Goal: Information Seeking & Learning: Learn about a topic

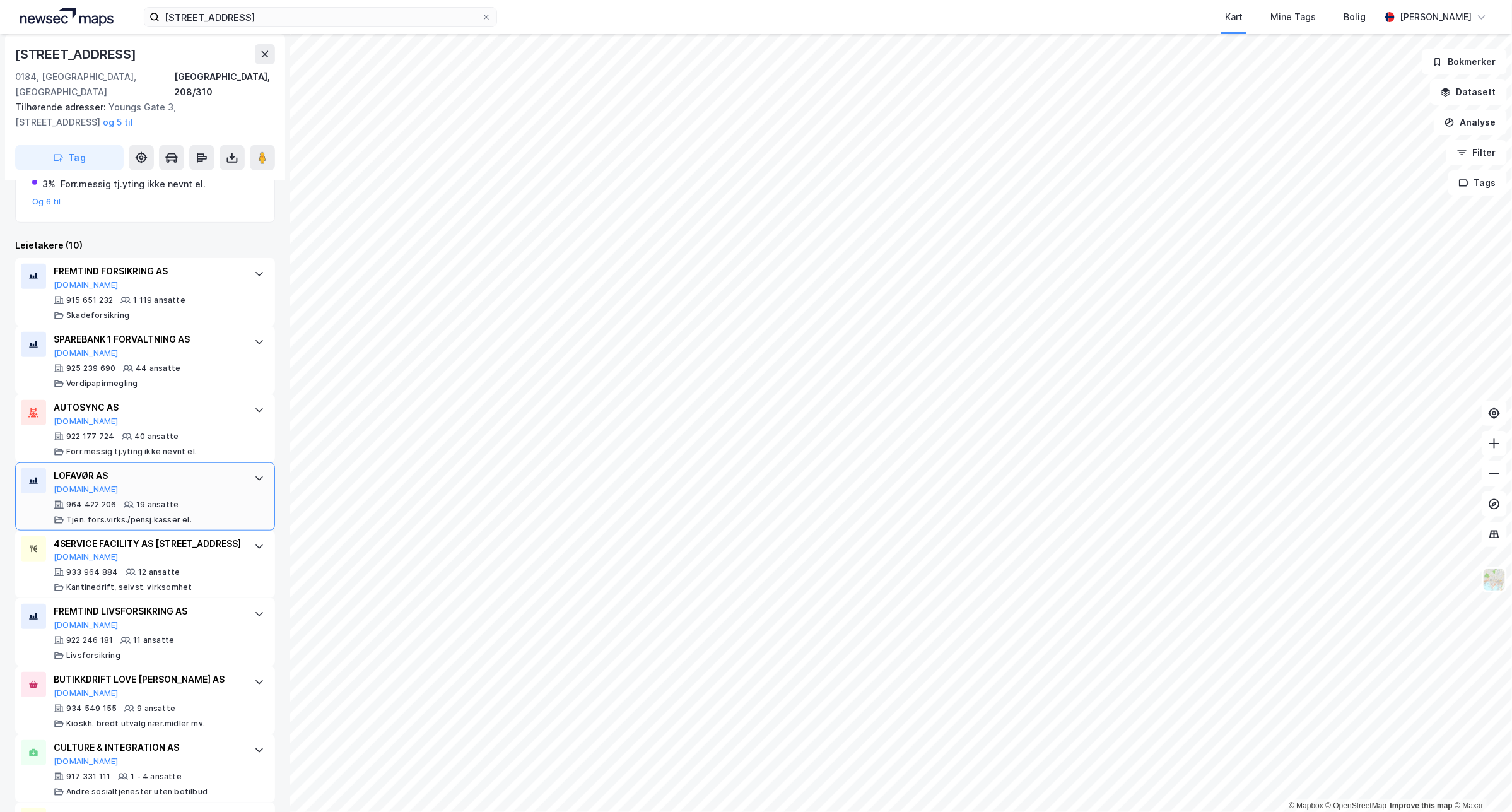
scroll to position [285, 0]
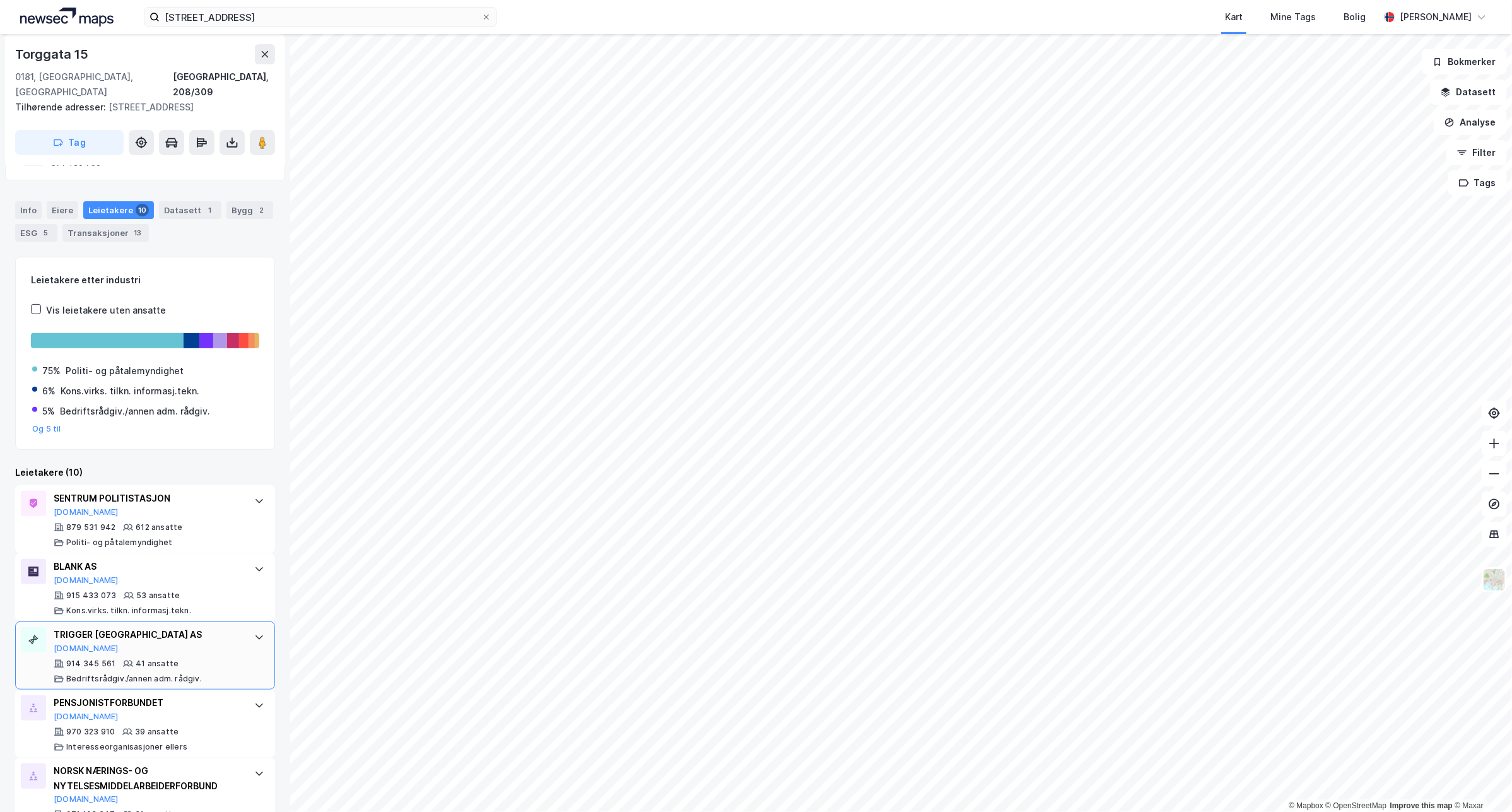
scroll to position [158, 0]
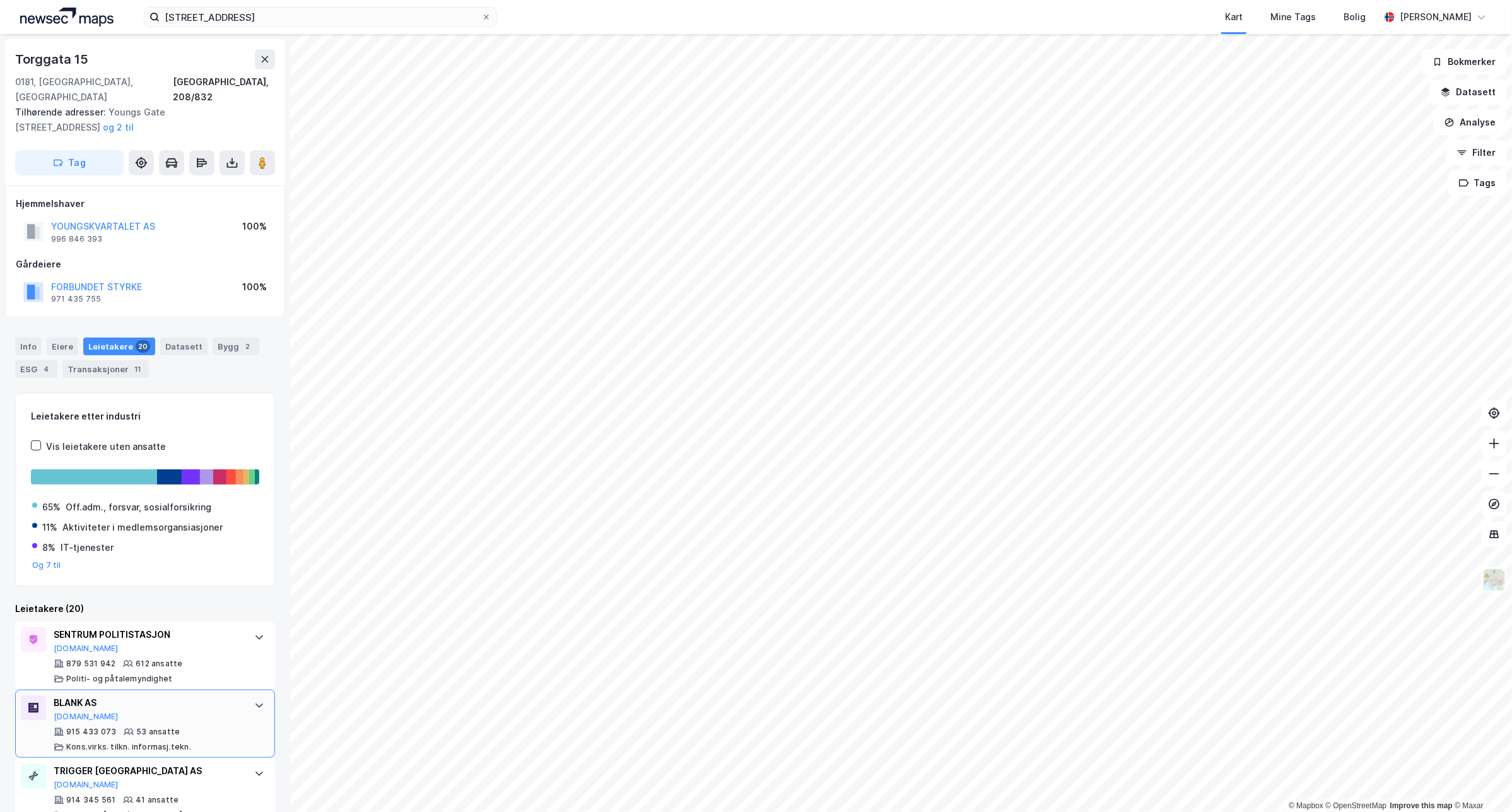
scroll to position [79, 0]
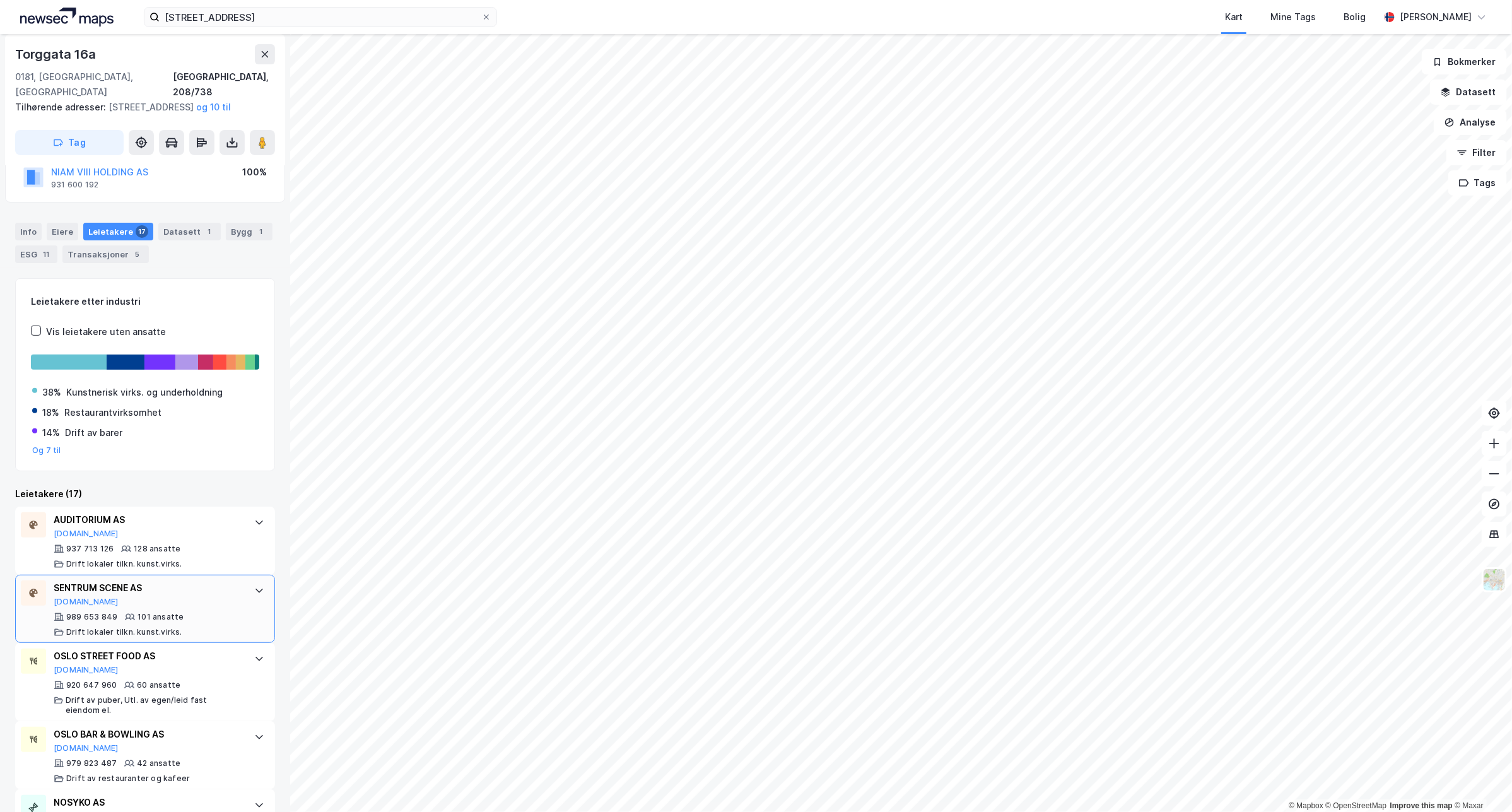
scroll to position [79, 0]
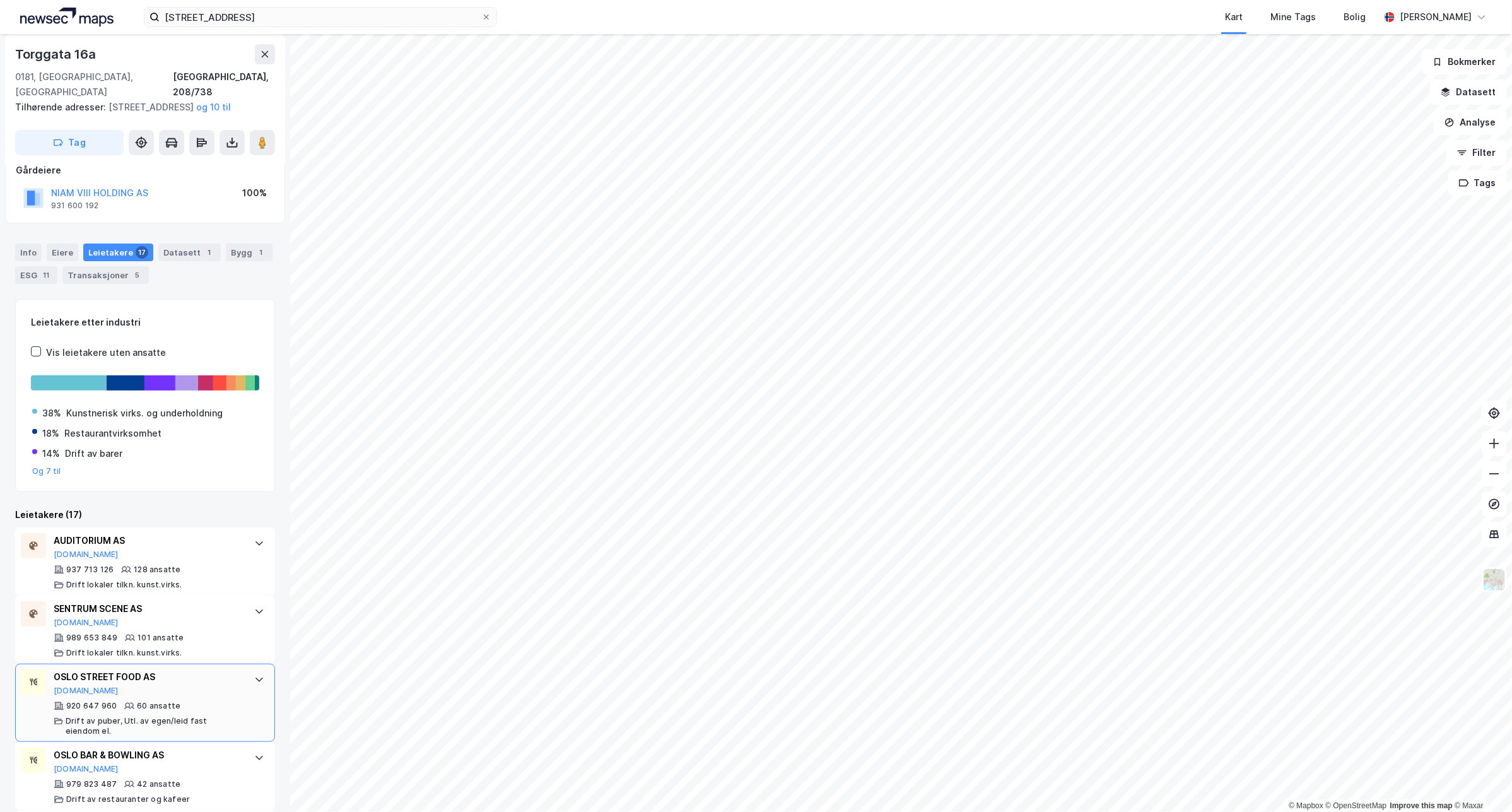
click at [254, 685] on div at bounding box center [259, 680] width 20 height 20
click at [254, 680] on icon at bounding box center [259, 679] width 10 height 10
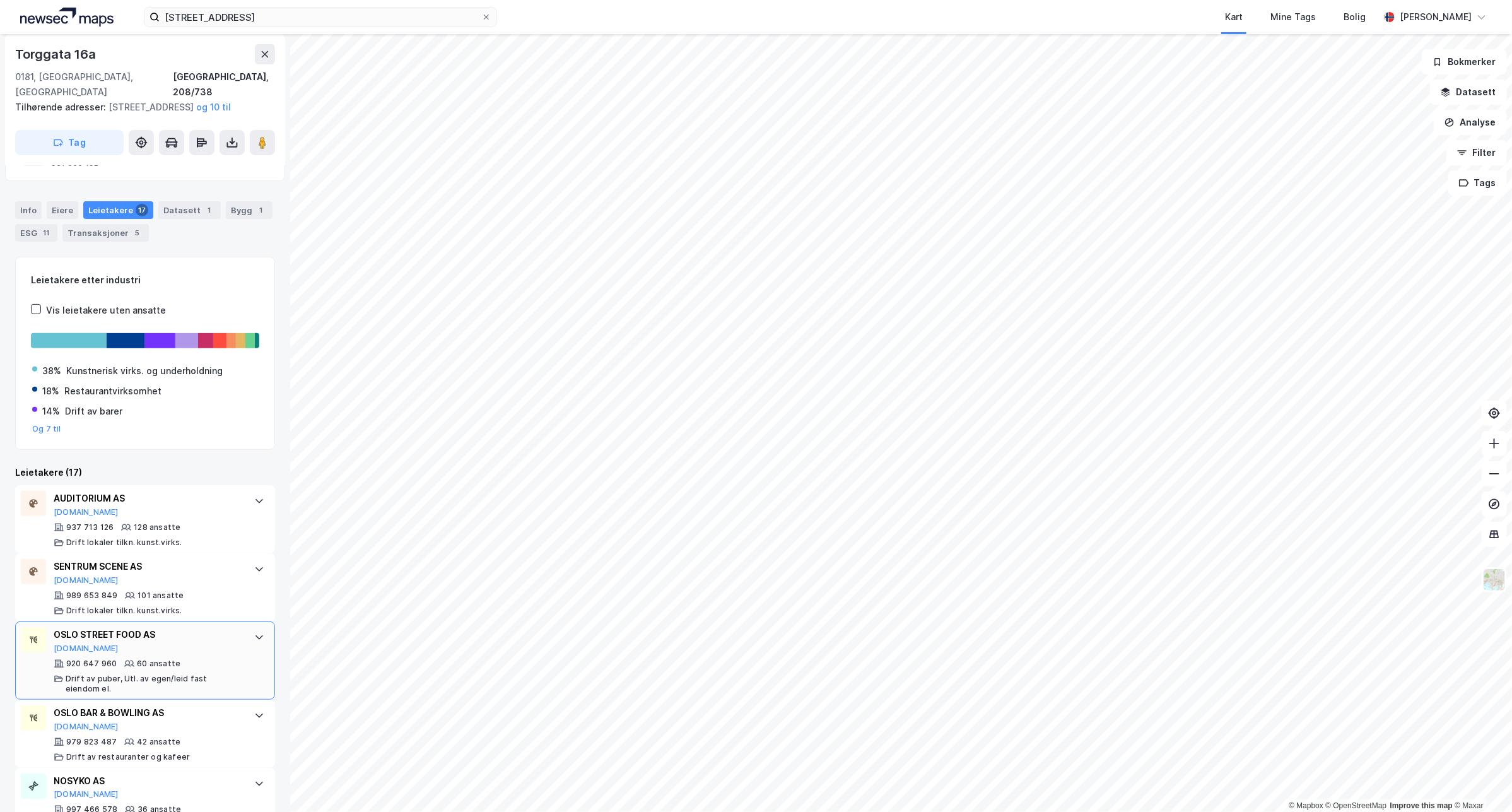
scroll to position [158, 0]
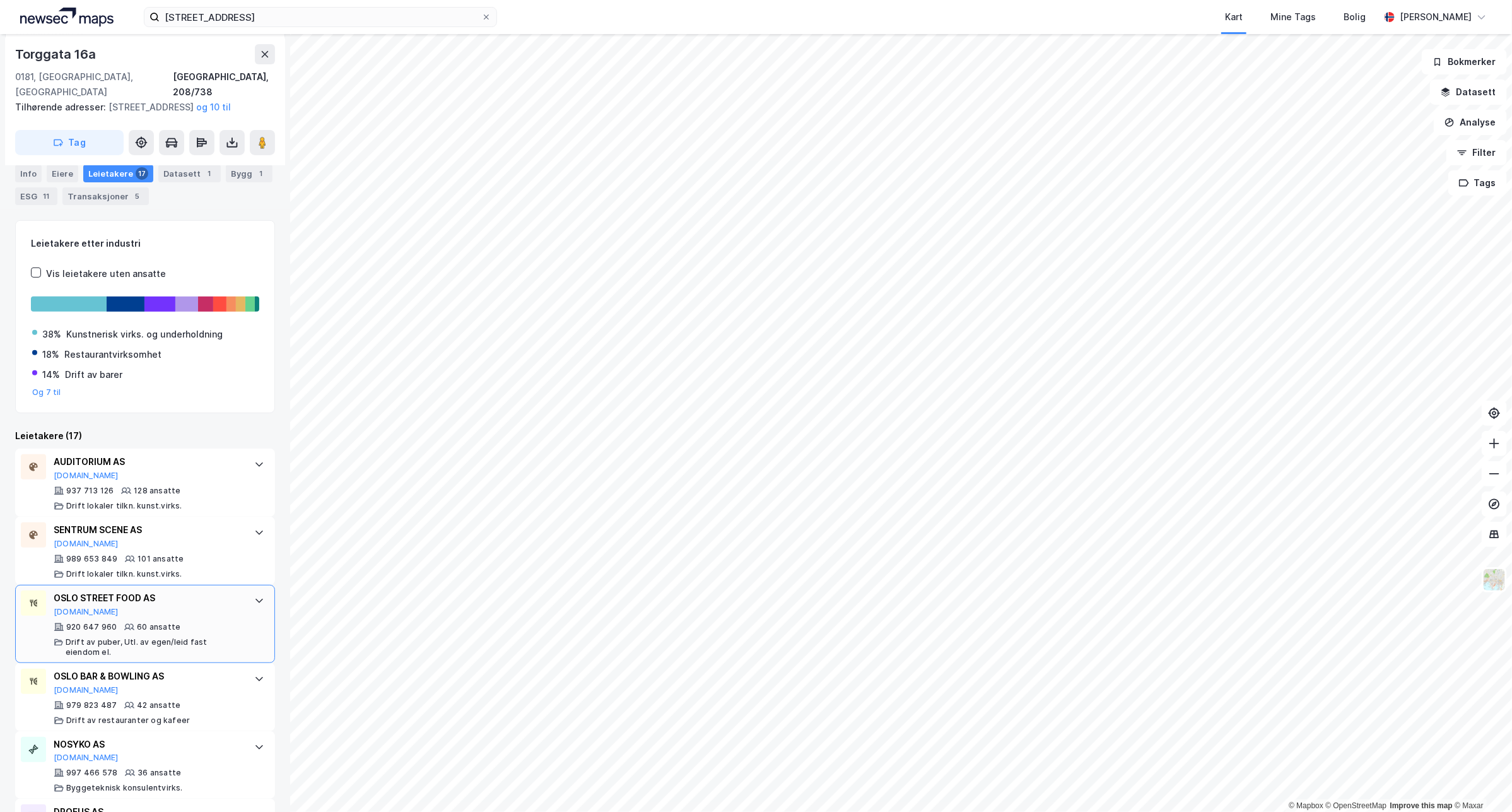
click at [240, 614] on div "OSLO STREET FOOD AS [DOMAIN_NAME] 920 647 960 60 ansatte Drift av puber, Utl. a…" at bounding box center [144, 624] width 260 height 78
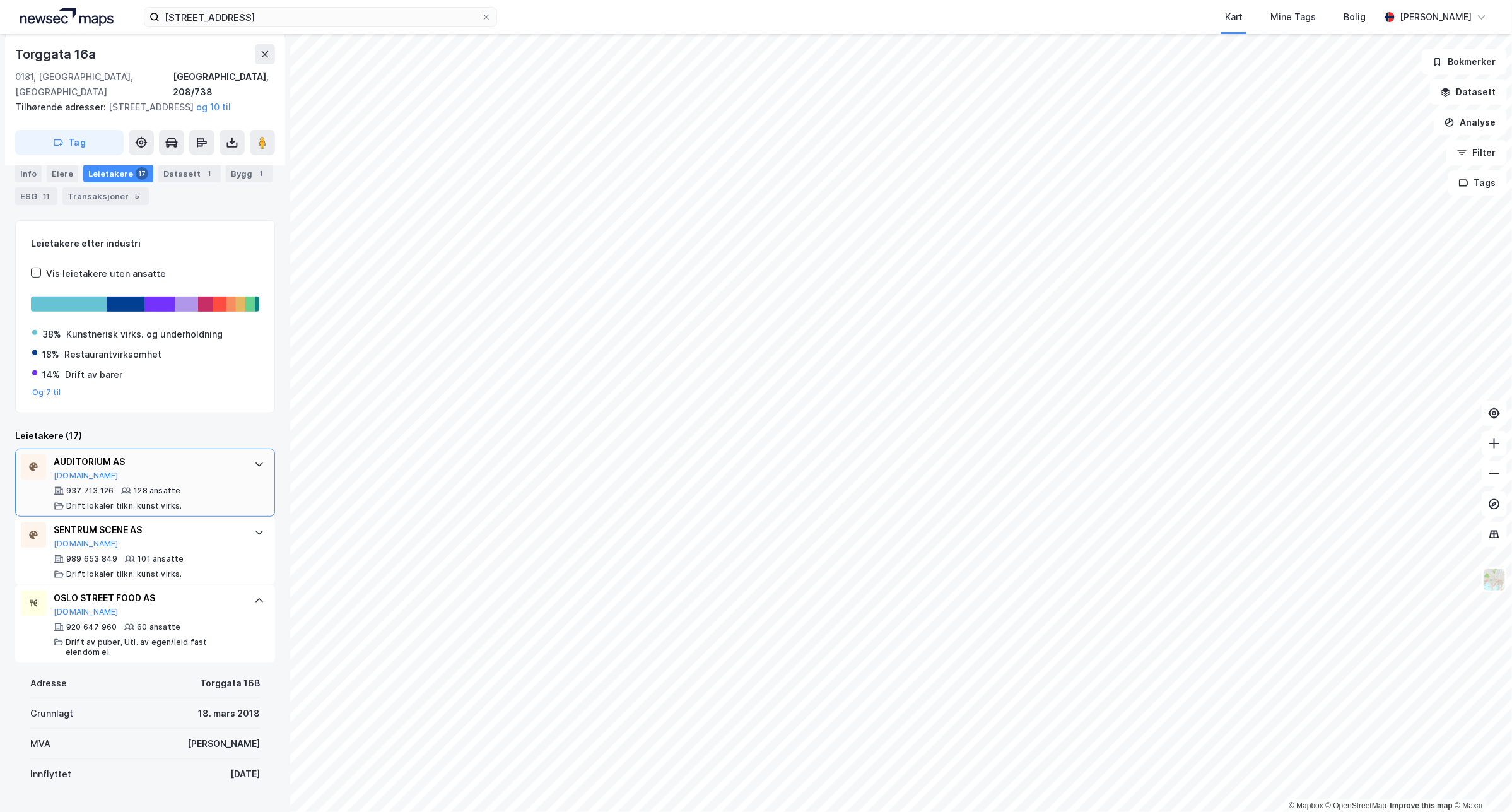
click at [225, 468] on div "AUDITORIUM AS" at bounding box center [147, 462] width 188 height 15
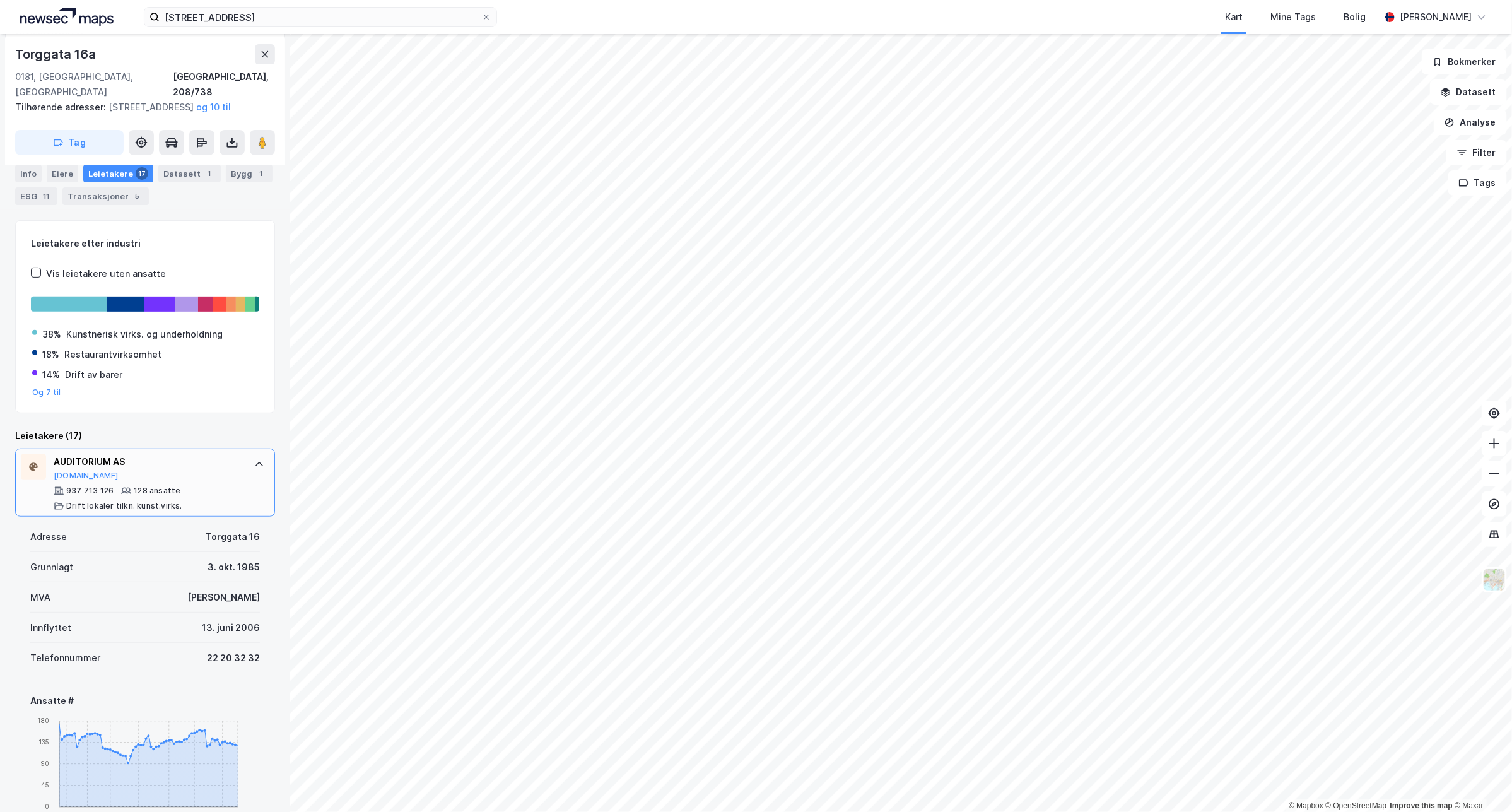
click at [199, 467] on div "AUDITORIUM AS" at bounding box center [147, 462] width 188 height 15
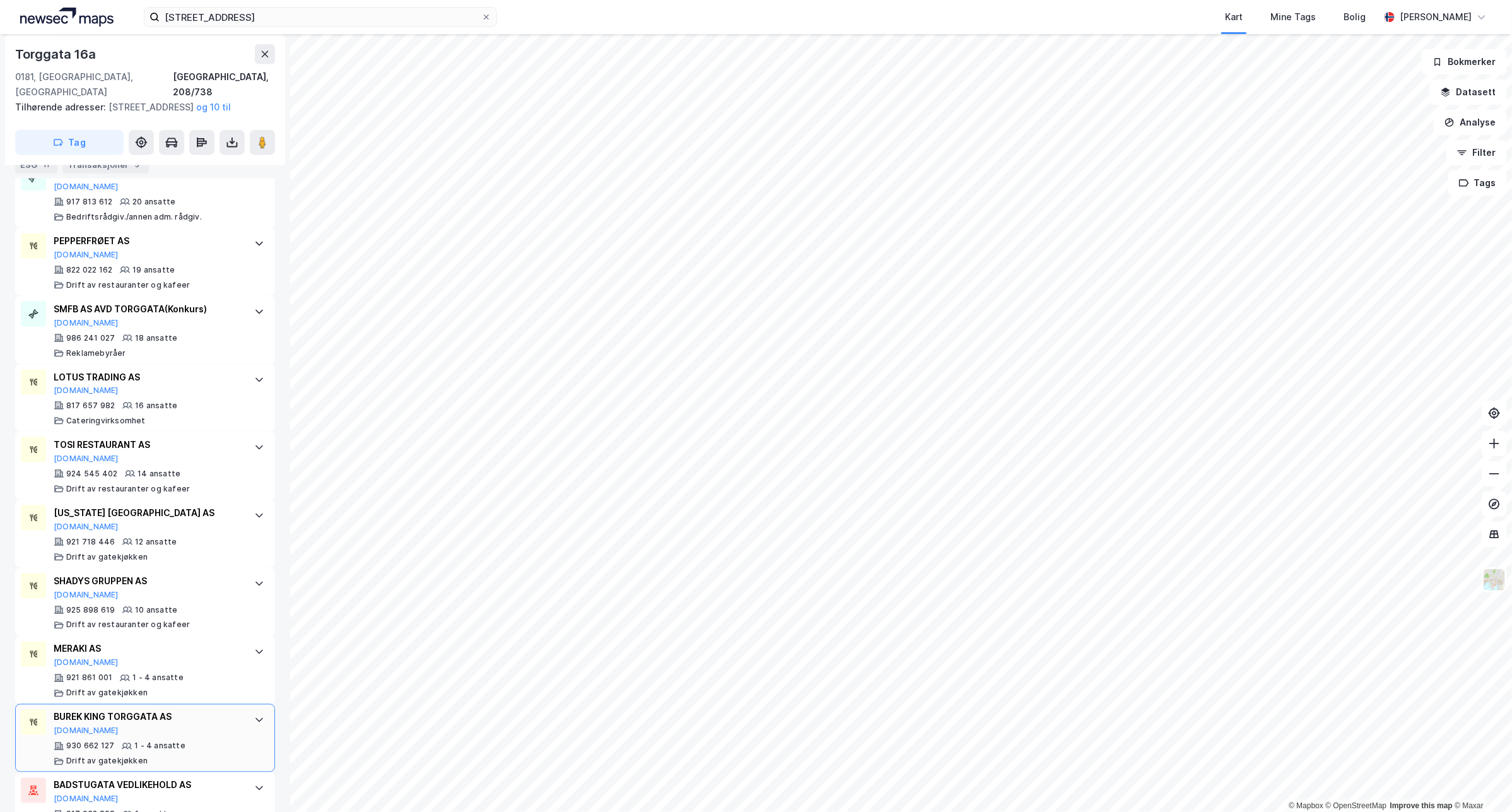
scroll to position [978, 0]
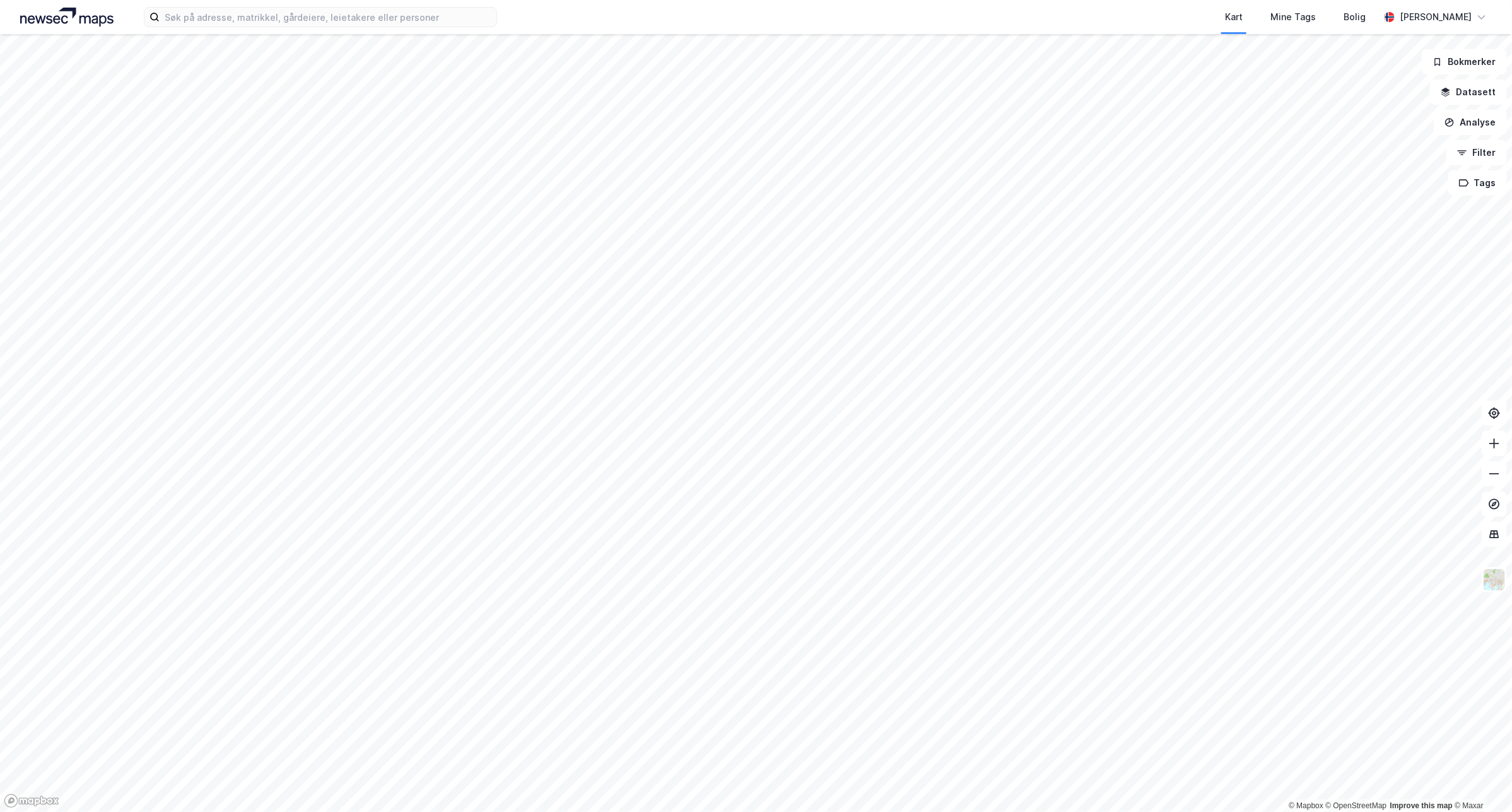
click at [260, 2] on div "Kart Mine Tags Bolig [PERSON_NAME]" at bounding box center [756, 17] width 1512 height 34
click at [265, 14] on input at bounding box center [327, 17] width 337 height 19
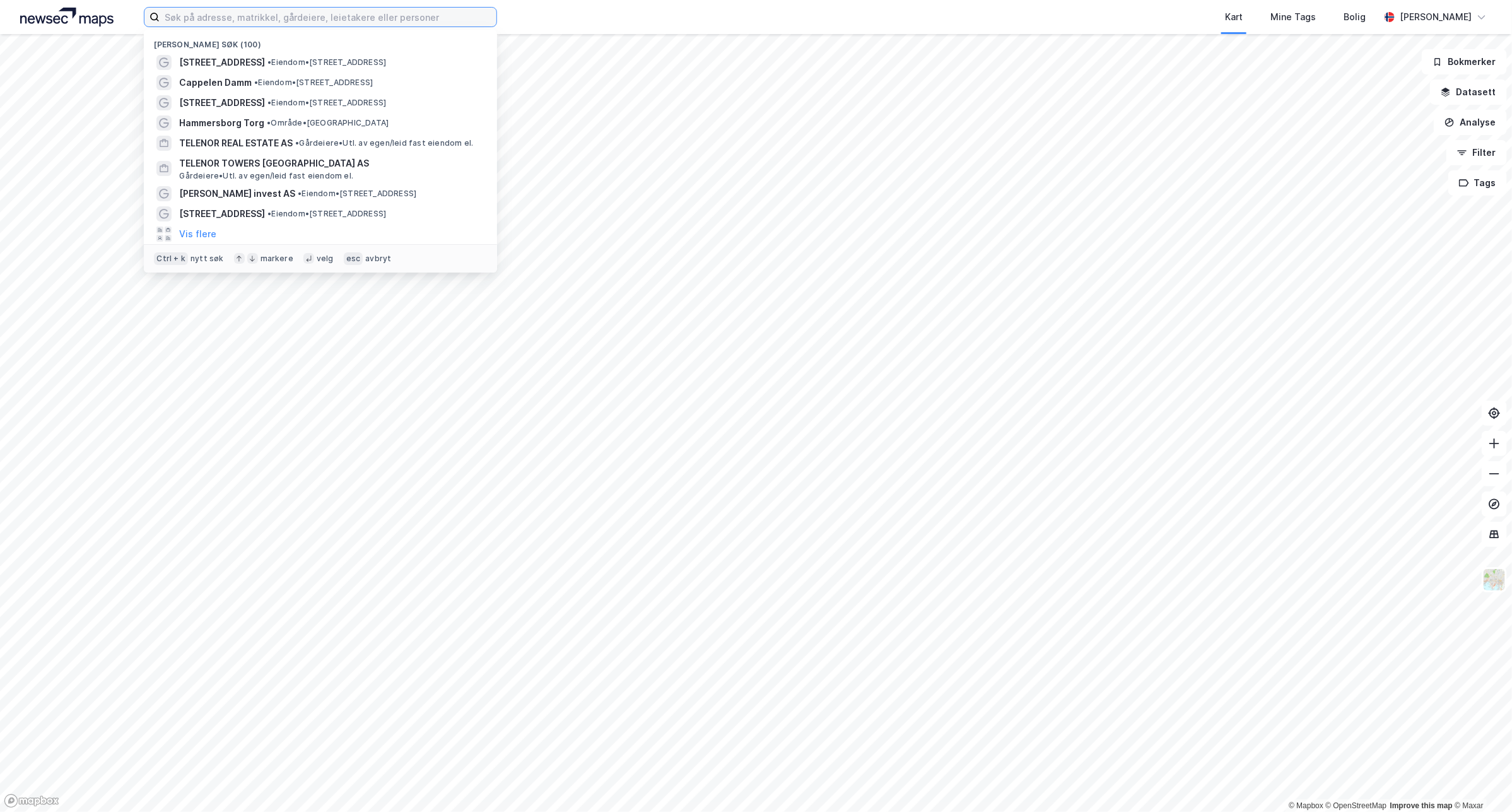
paste input "[STREET_ADDRESS]"
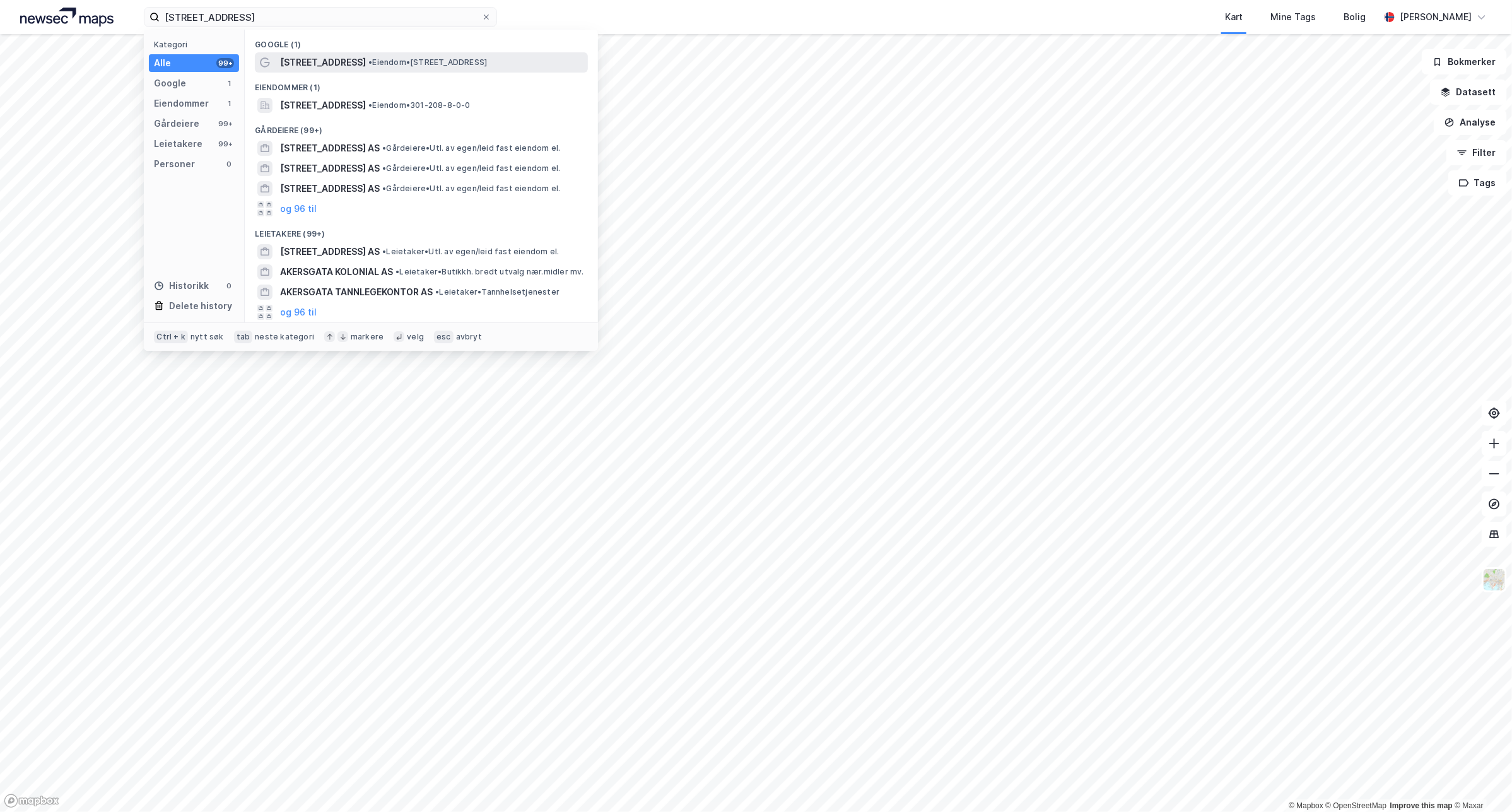
click at [381, 61] on span "• Eiendom • [STREET_ADDRESS]" at bounding box center [428, 62] width 119 height 10
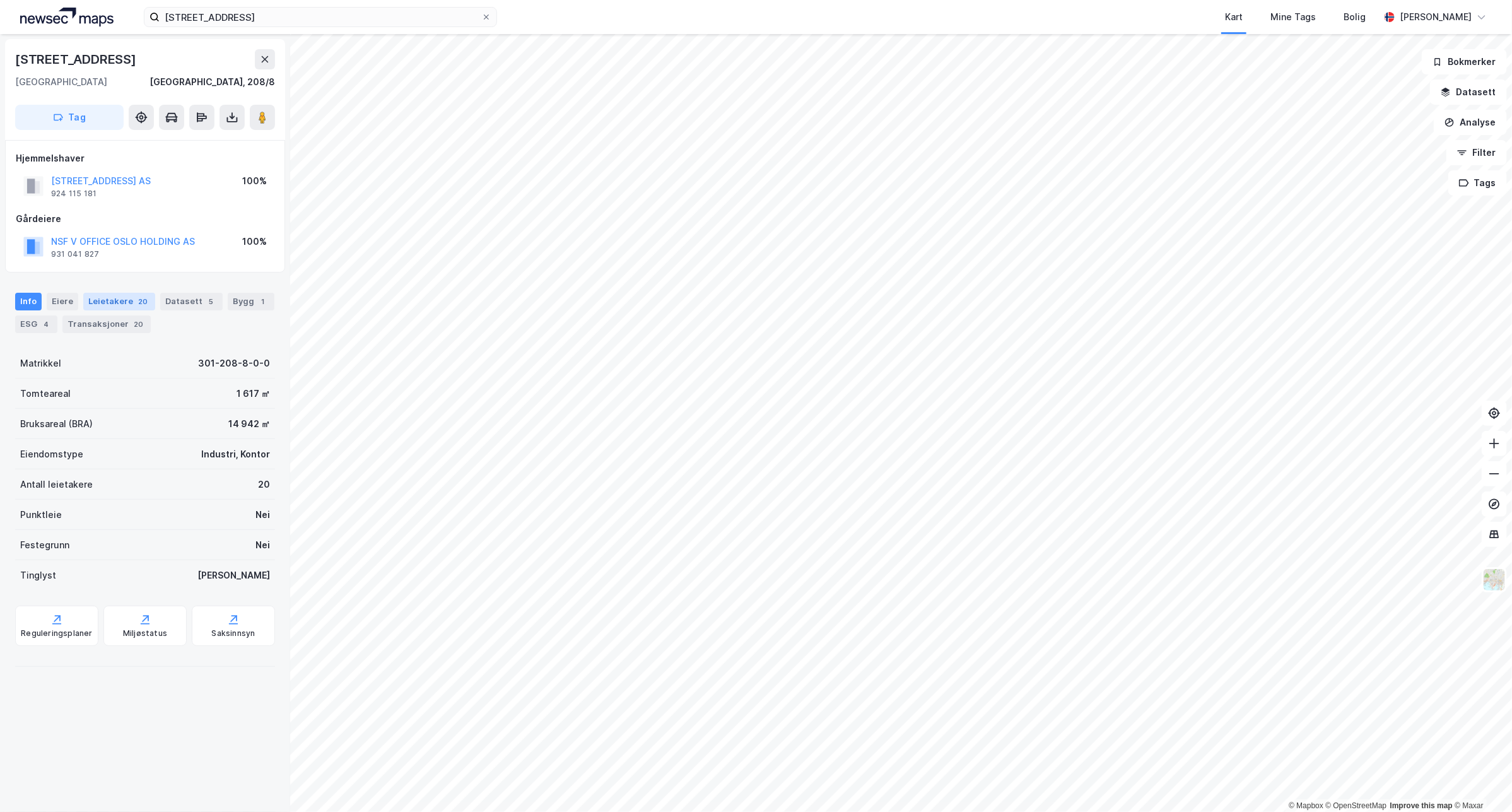
click at [121, 295] on div "Leietakere 20" at bounding box center [119, 302] width 72 height 18
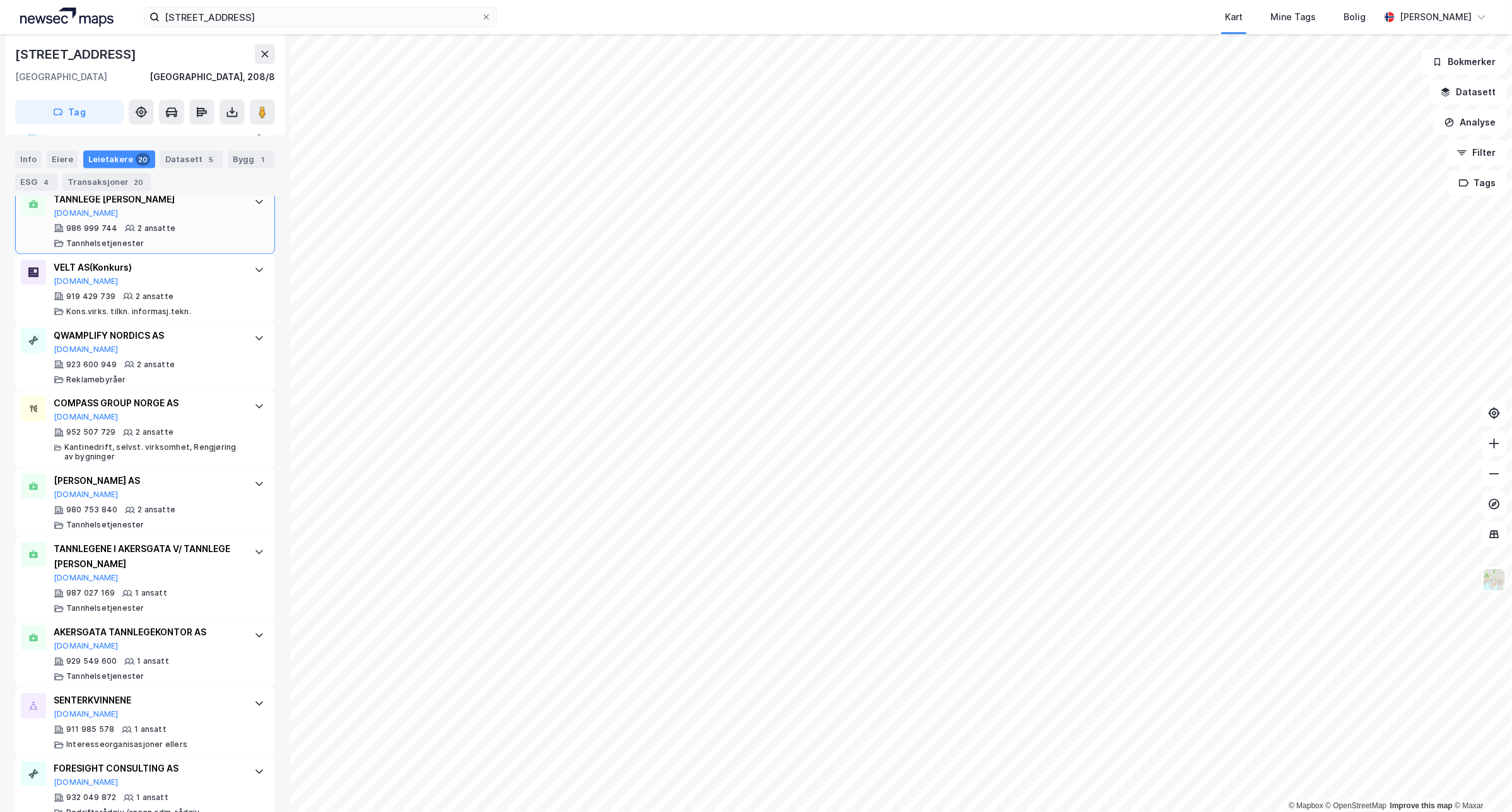
scroll to position [1182, 0]
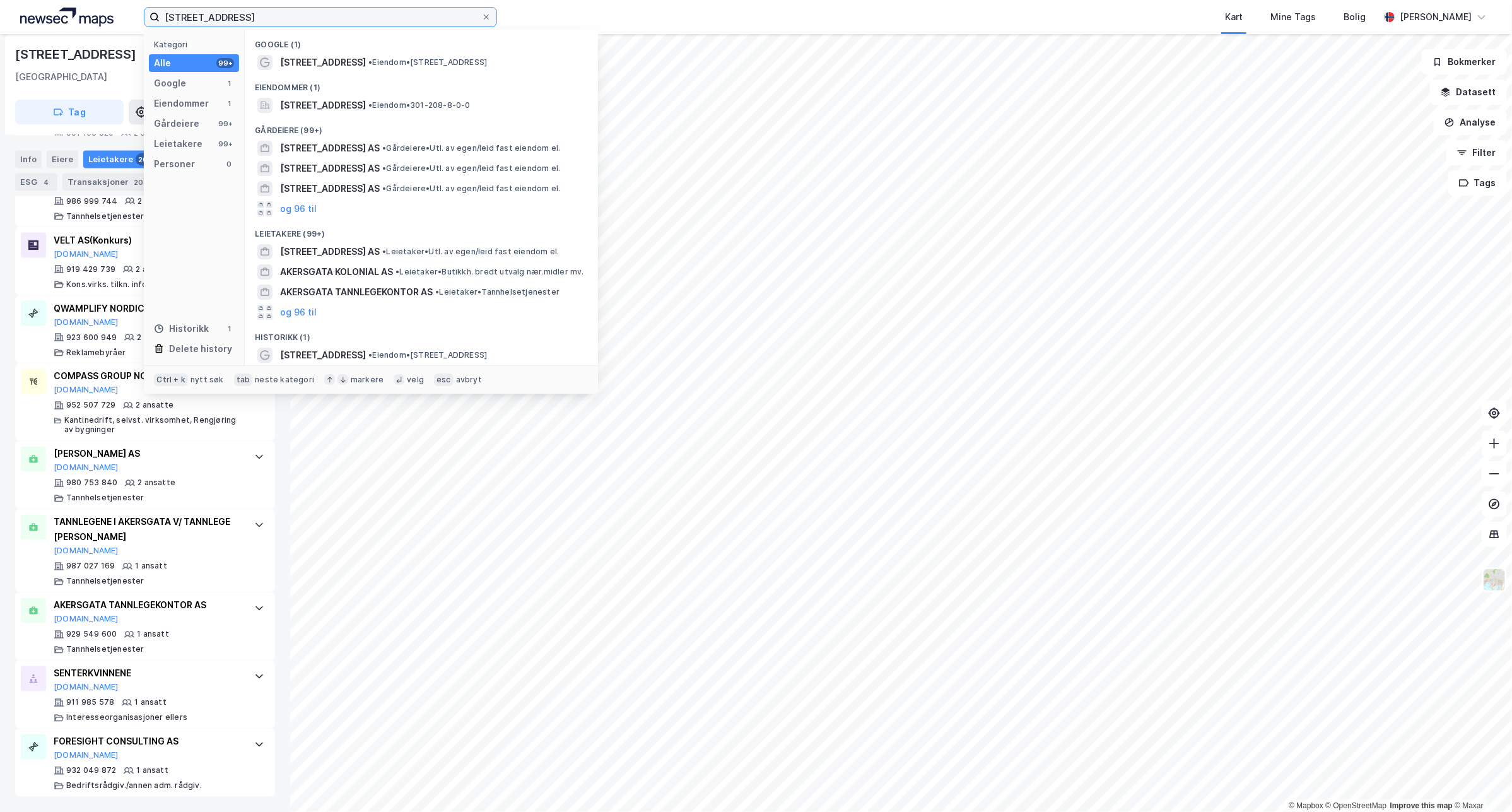
click at [287, 20] on input "[STREET_ADDRESS]" at bounding box center [320, 17] width 322 height 19
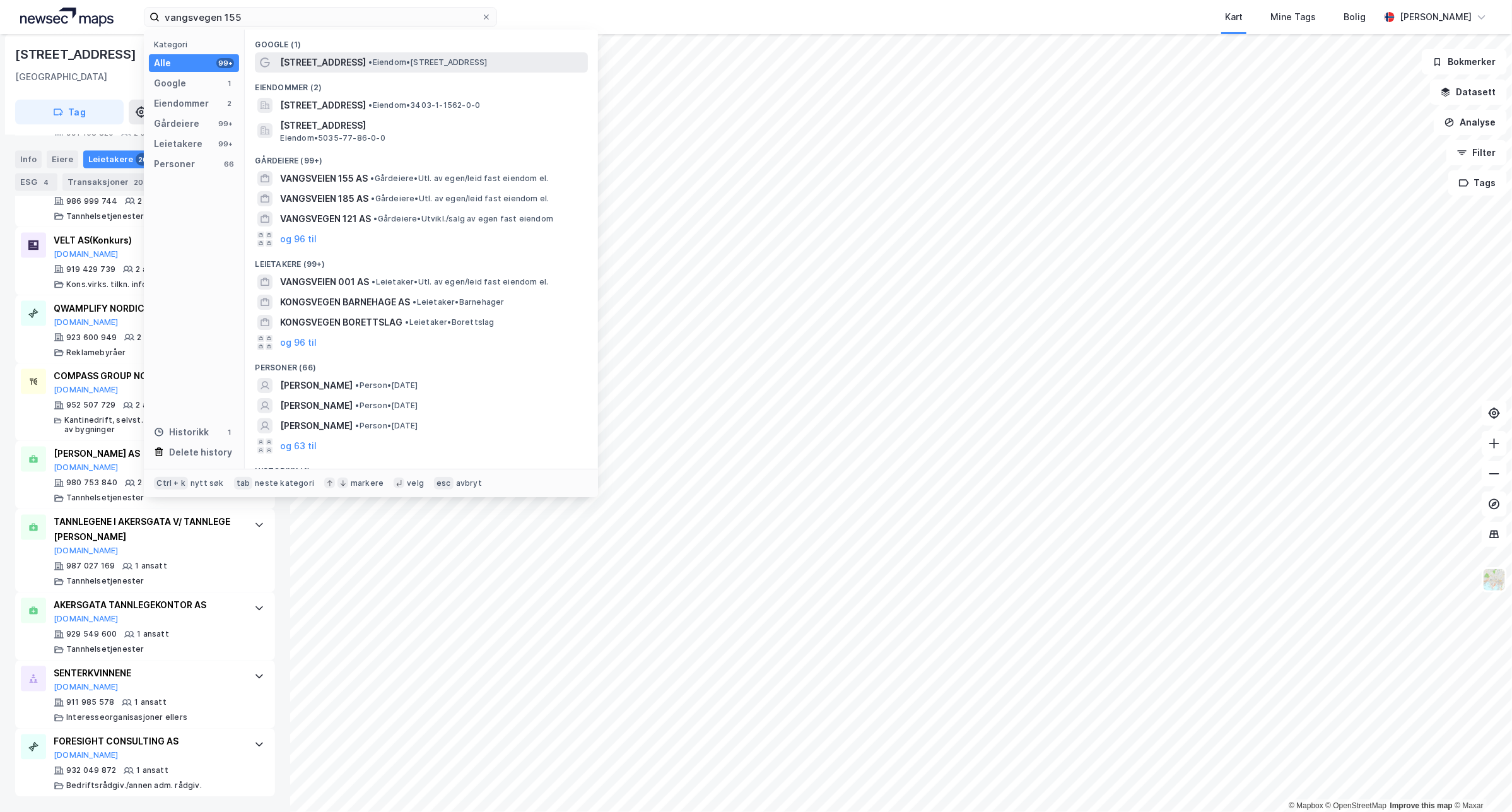
click at [338, 61] on span "[STREET_ADDRESS]" at bounding box center [323, 62] width 86 height 15
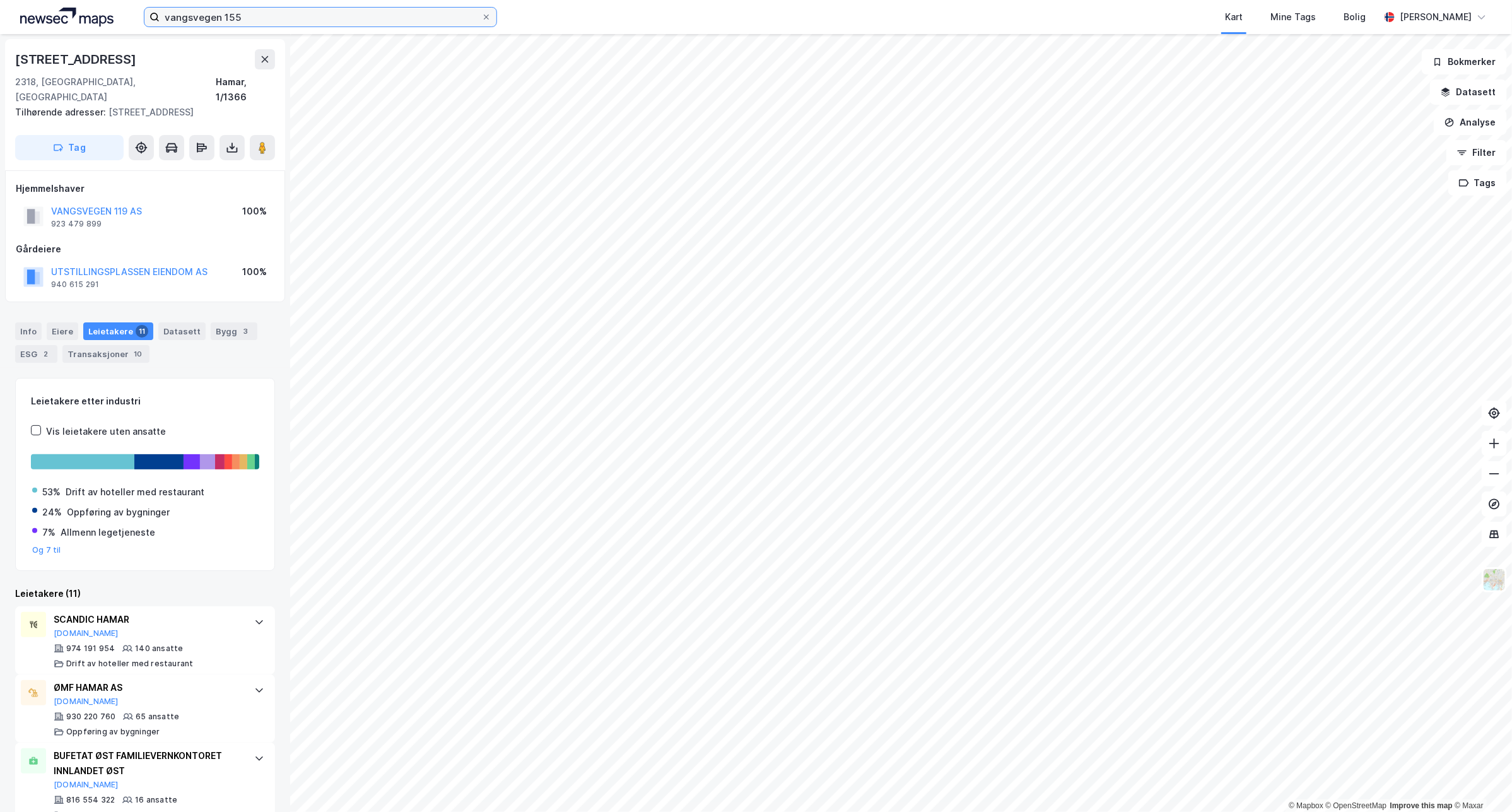
click at [315, 14] on input "vangsvegen 155" at bounding box center [320, 17] width 322 height 19
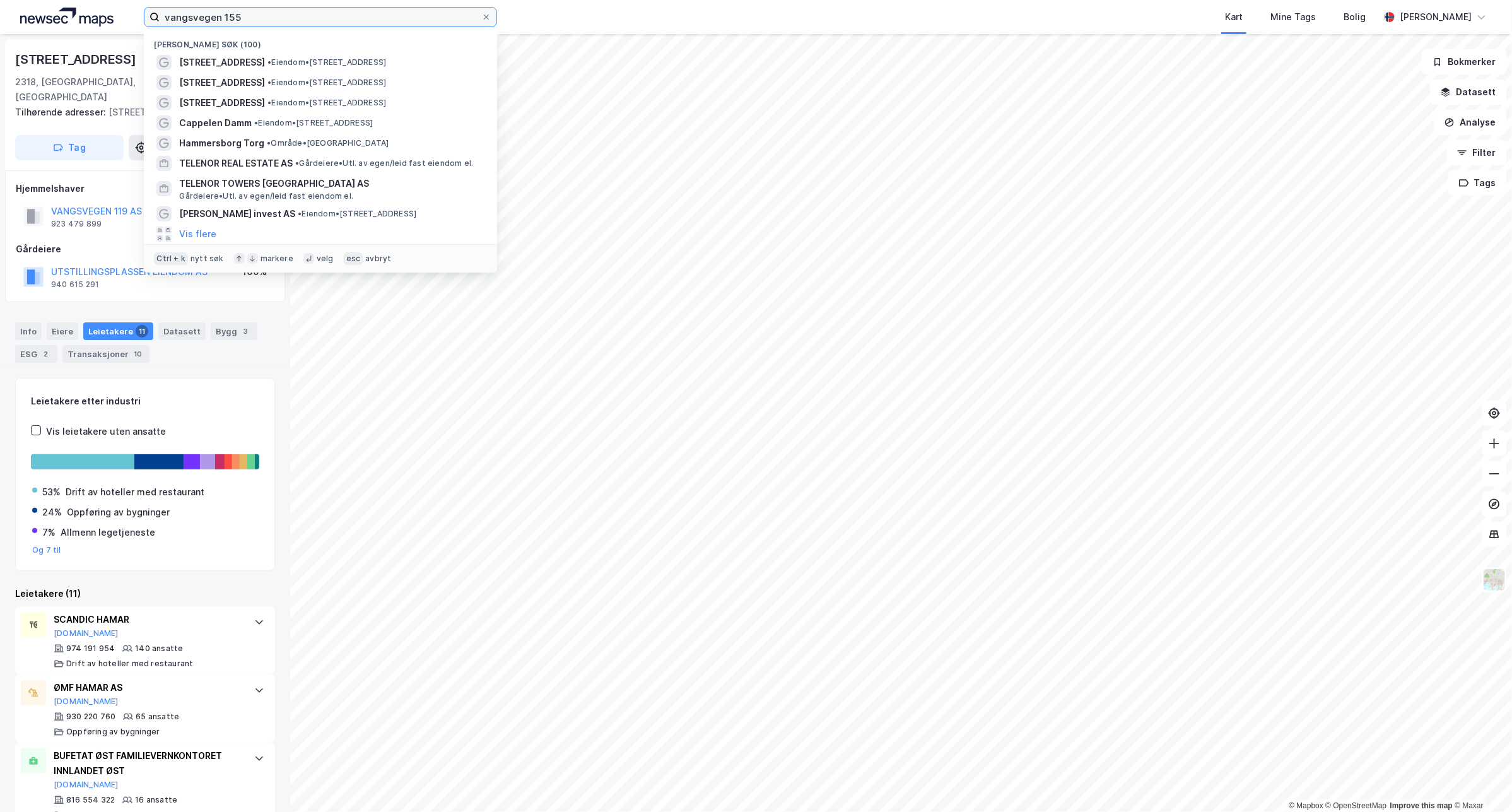
click at [315, 14] on input "vangsvegen 155" at bounding box center [320, 17] width 322 height 19
click at [315, 13] on input "vangsvegen 155" at bounding box center [320, 17] width 322 height 19
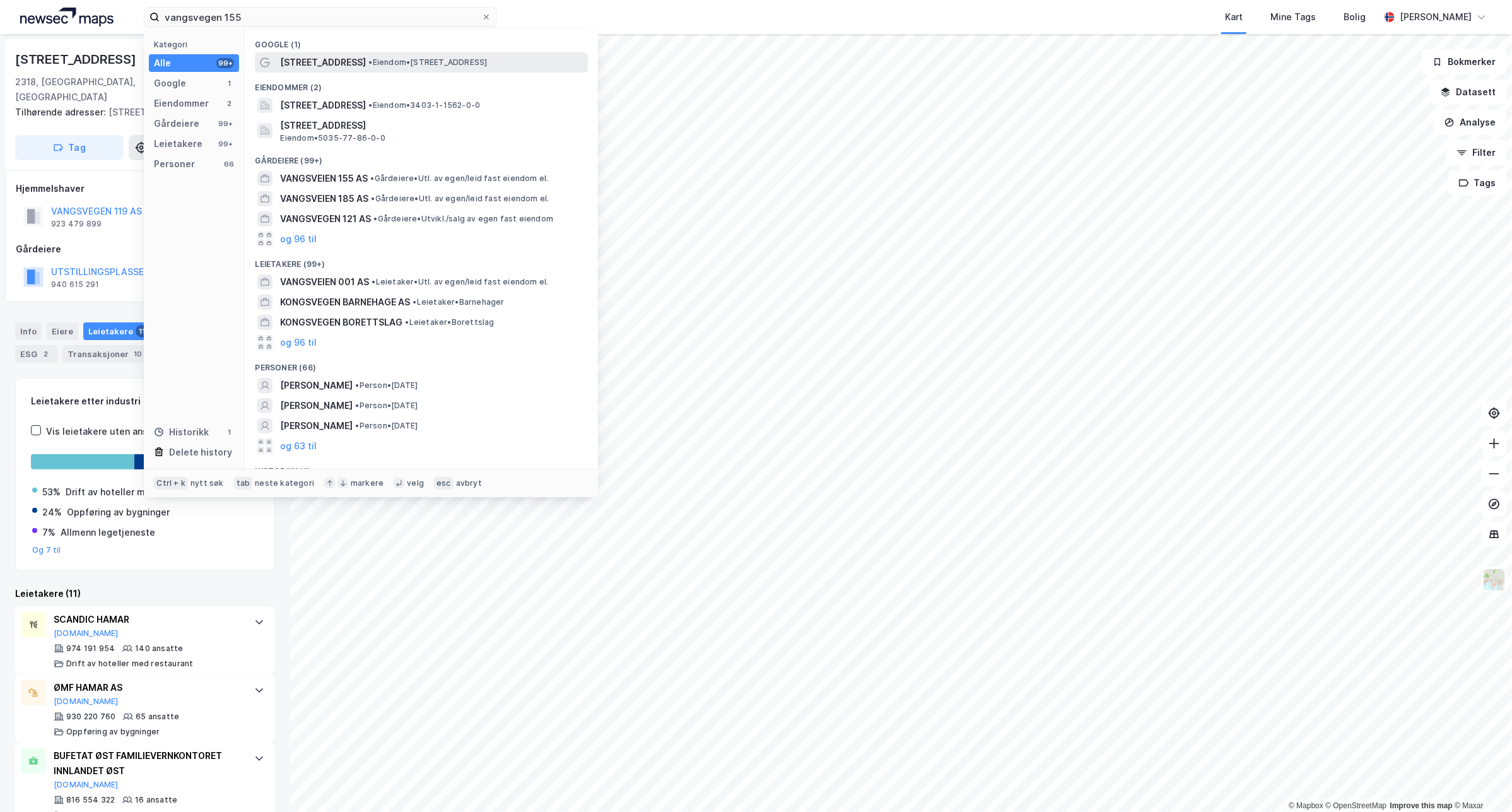
click at [320, 63] on span "[STREET_ADDRESS]" at bounding box center [323, 62] width 86 height 15
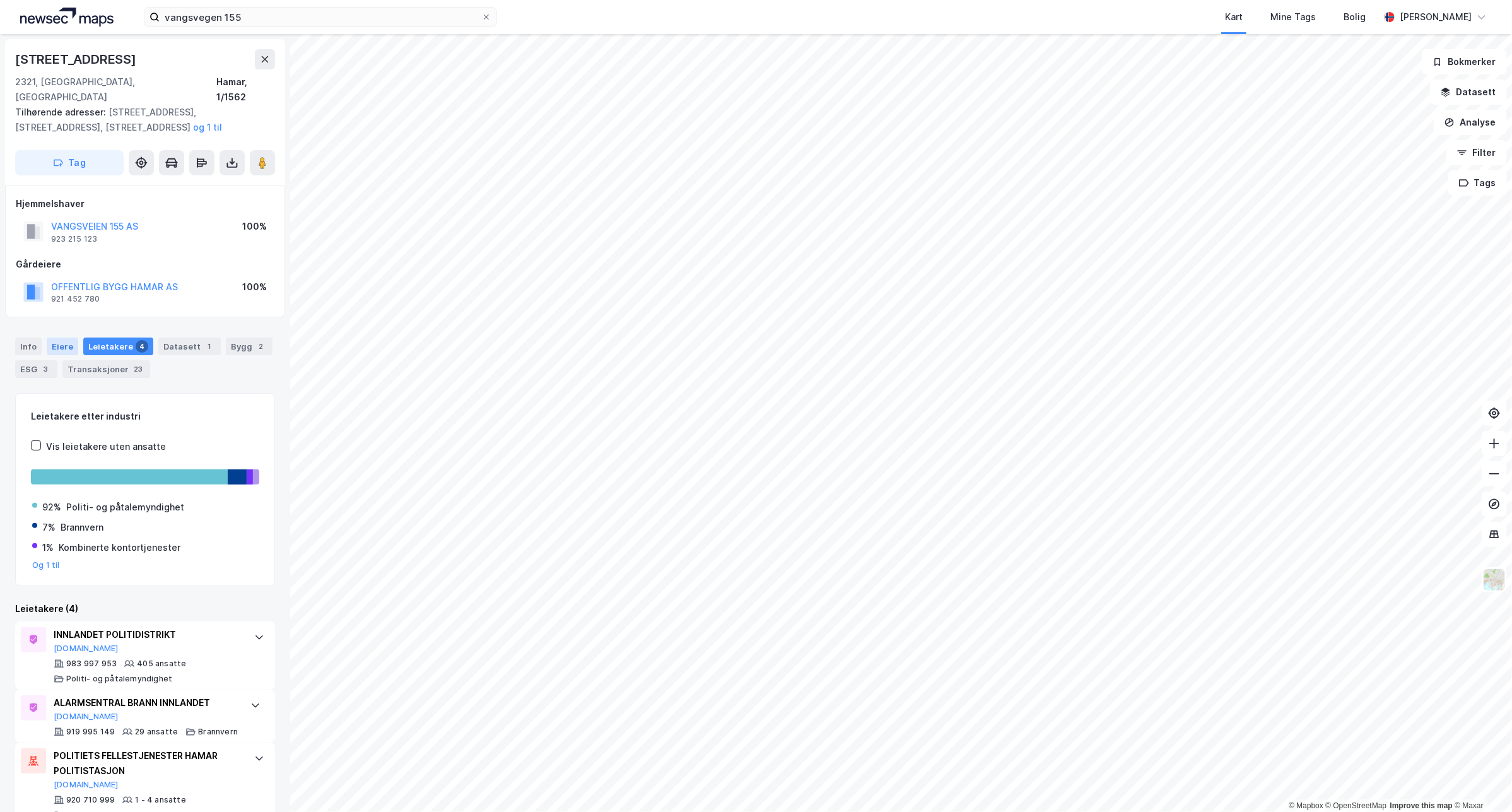
click at [59, 337] on div "Eiere" at bounding box center [62, 346] width 32 height 18
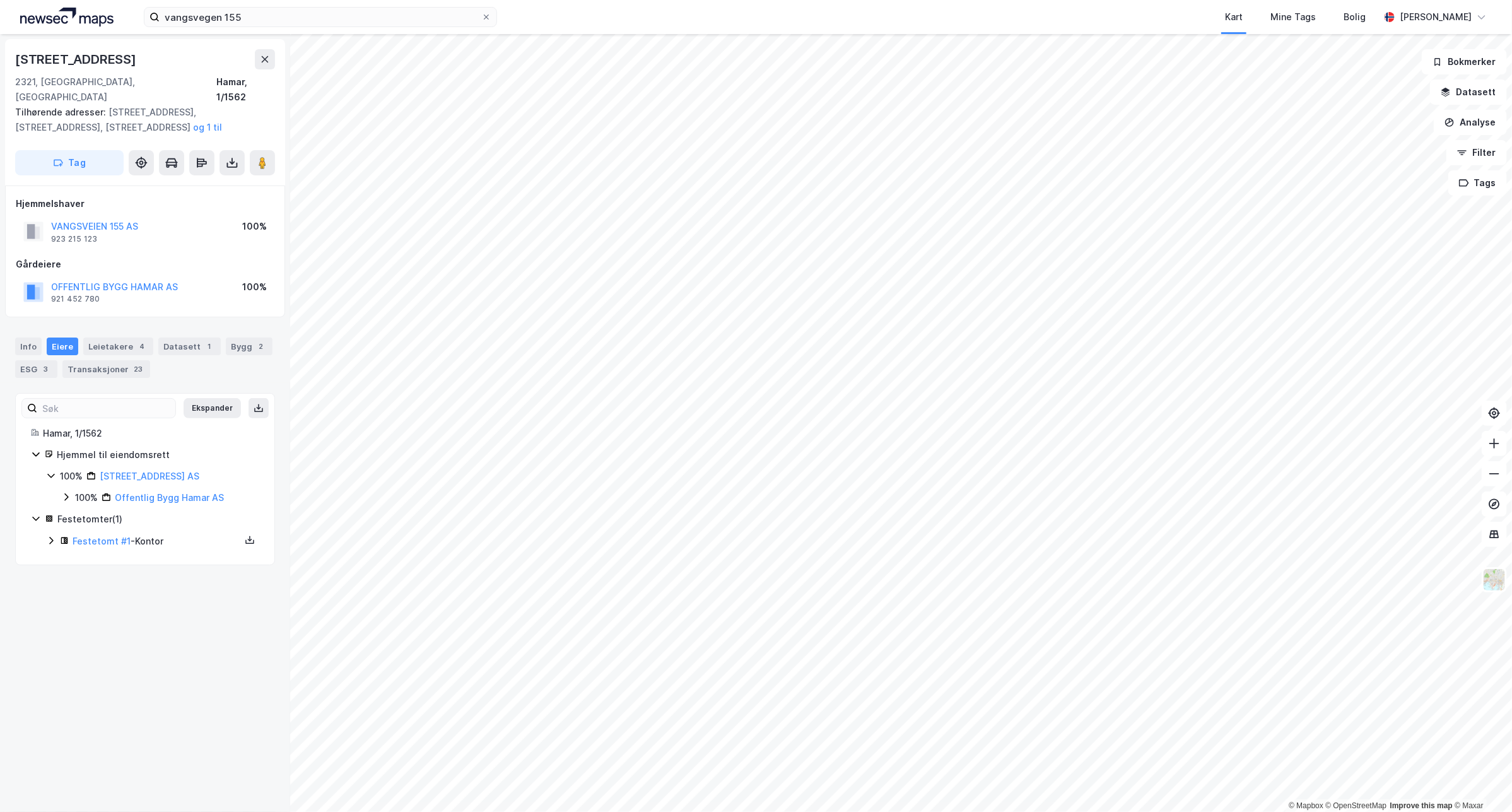
click at [64, 493] on icon at bounding box center [66, 497] width 4 height 7
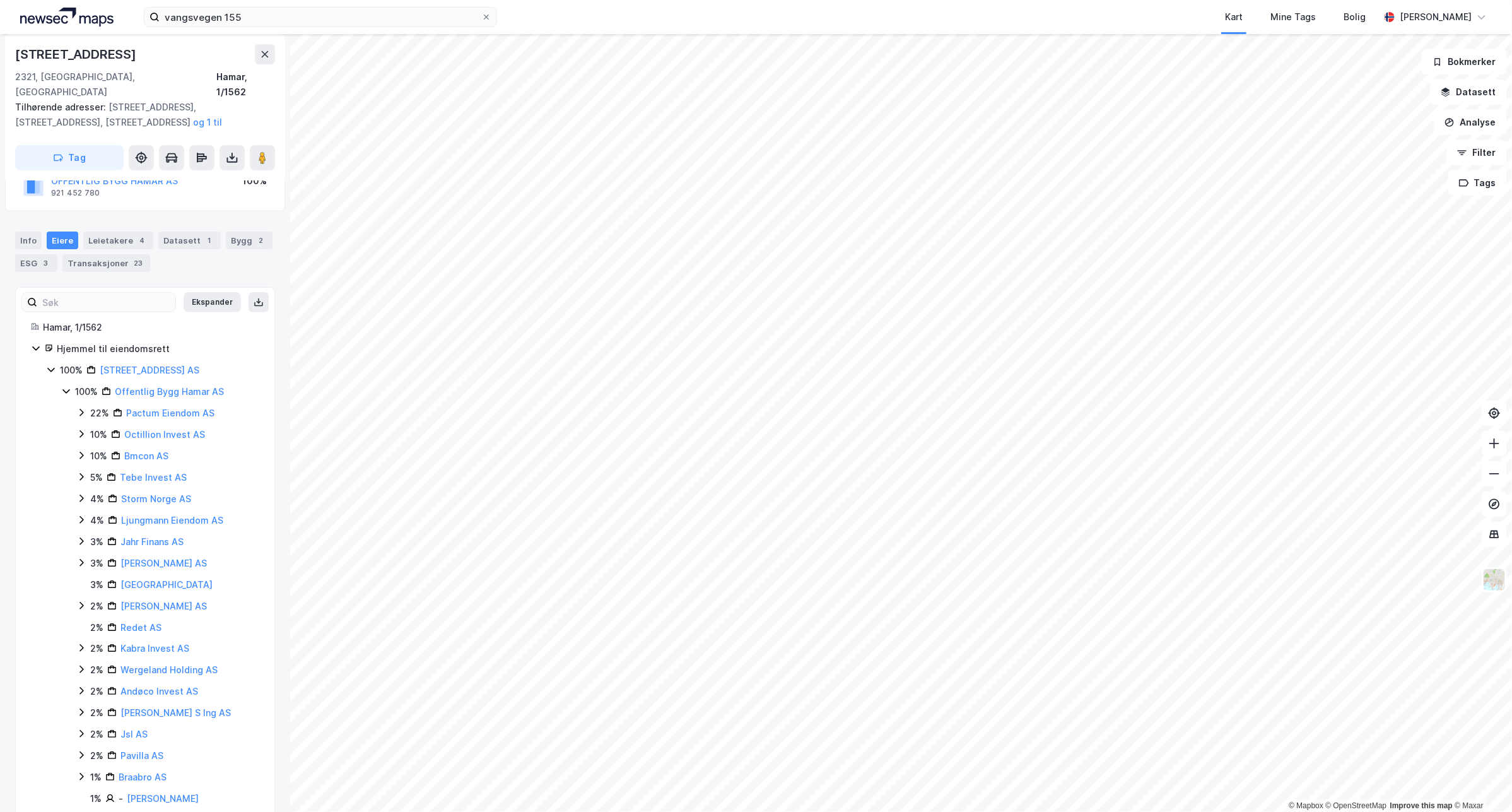
scroll to position [79, 0]
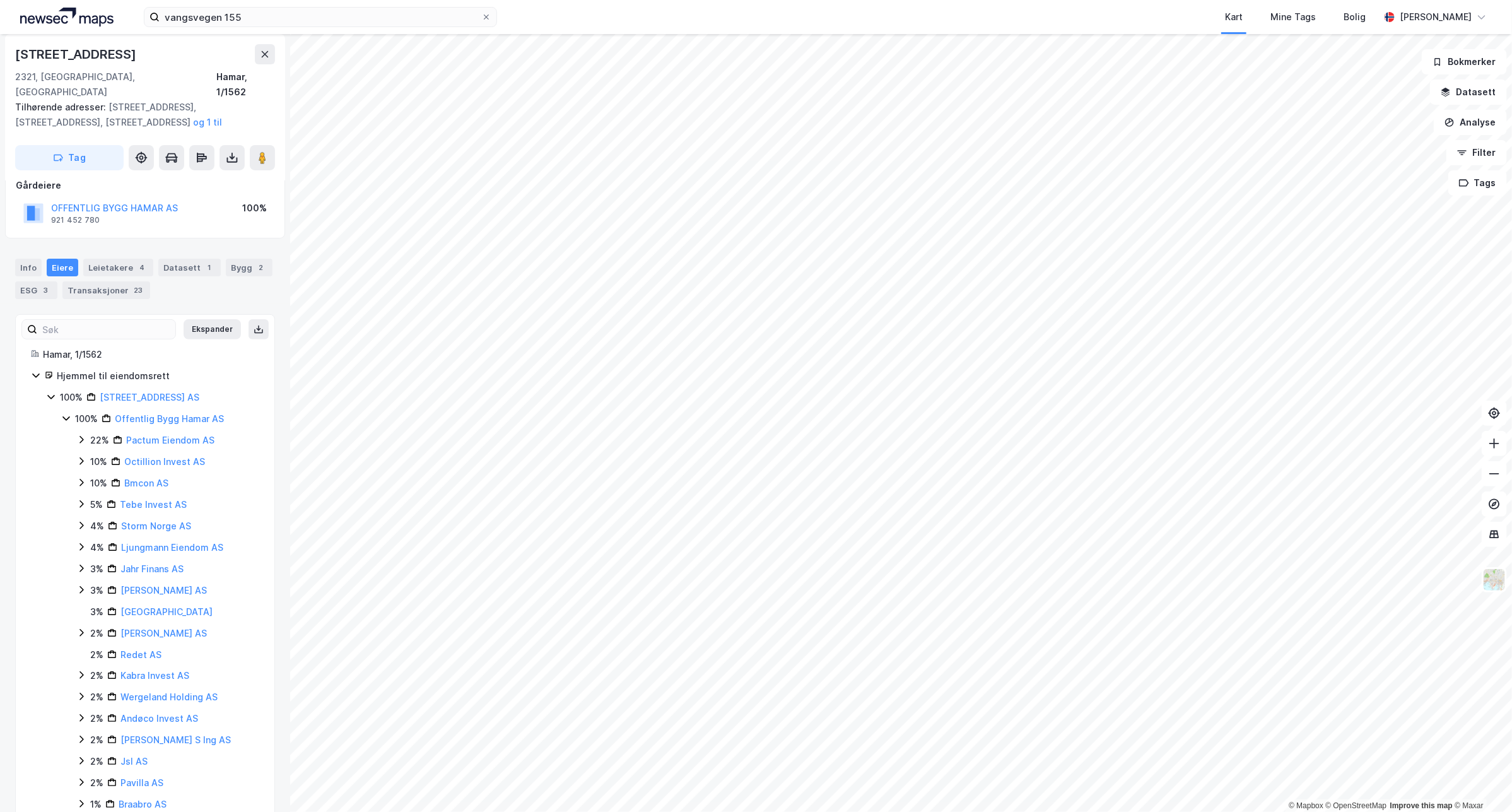
click at [67, 416] on icon at bounding box center [66, 418] width 7 height 5
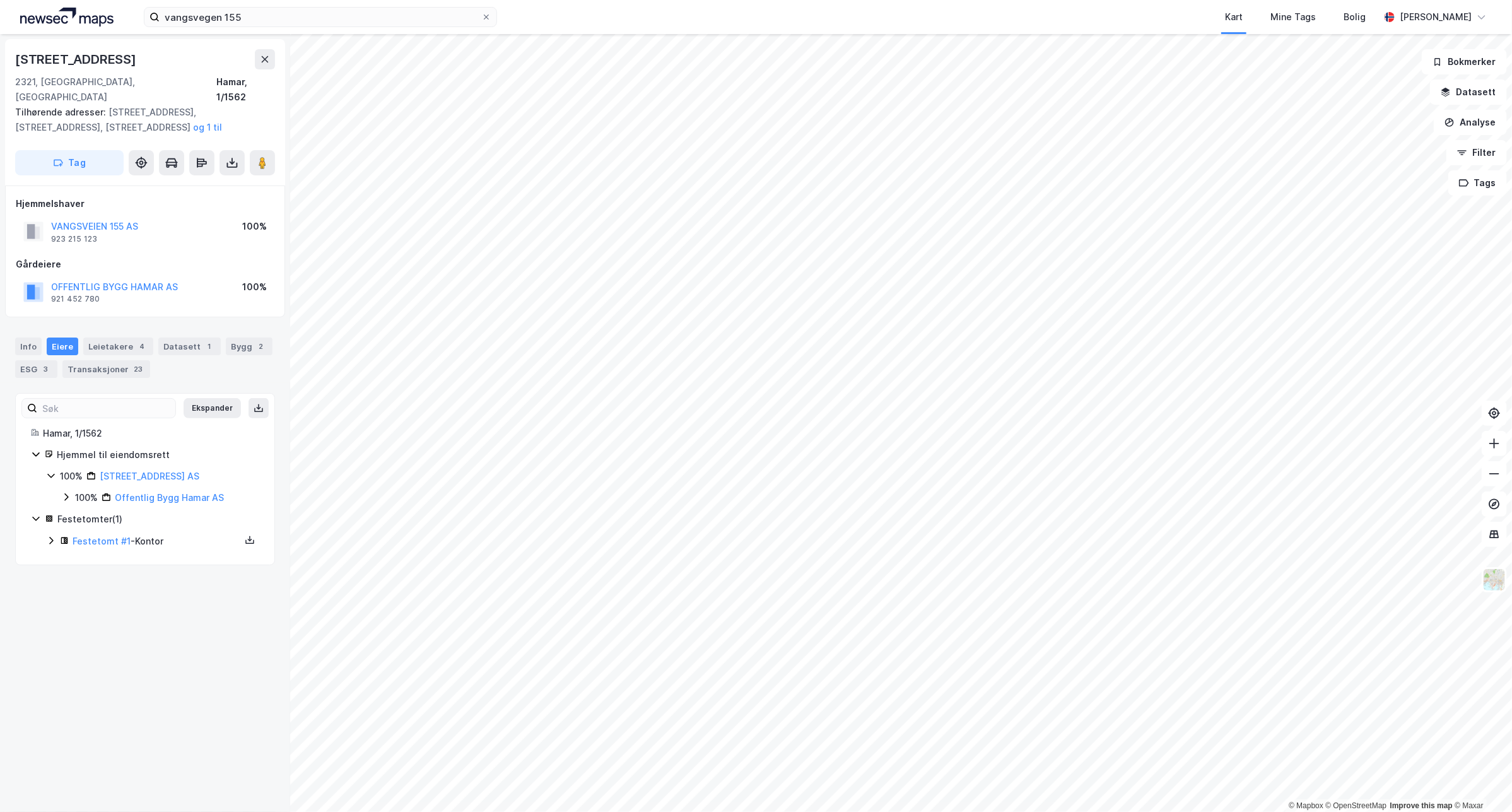
scroll to position [0, 0]
click at [51, 470] on icon at bounding box center [51, 475] width 10 height 10
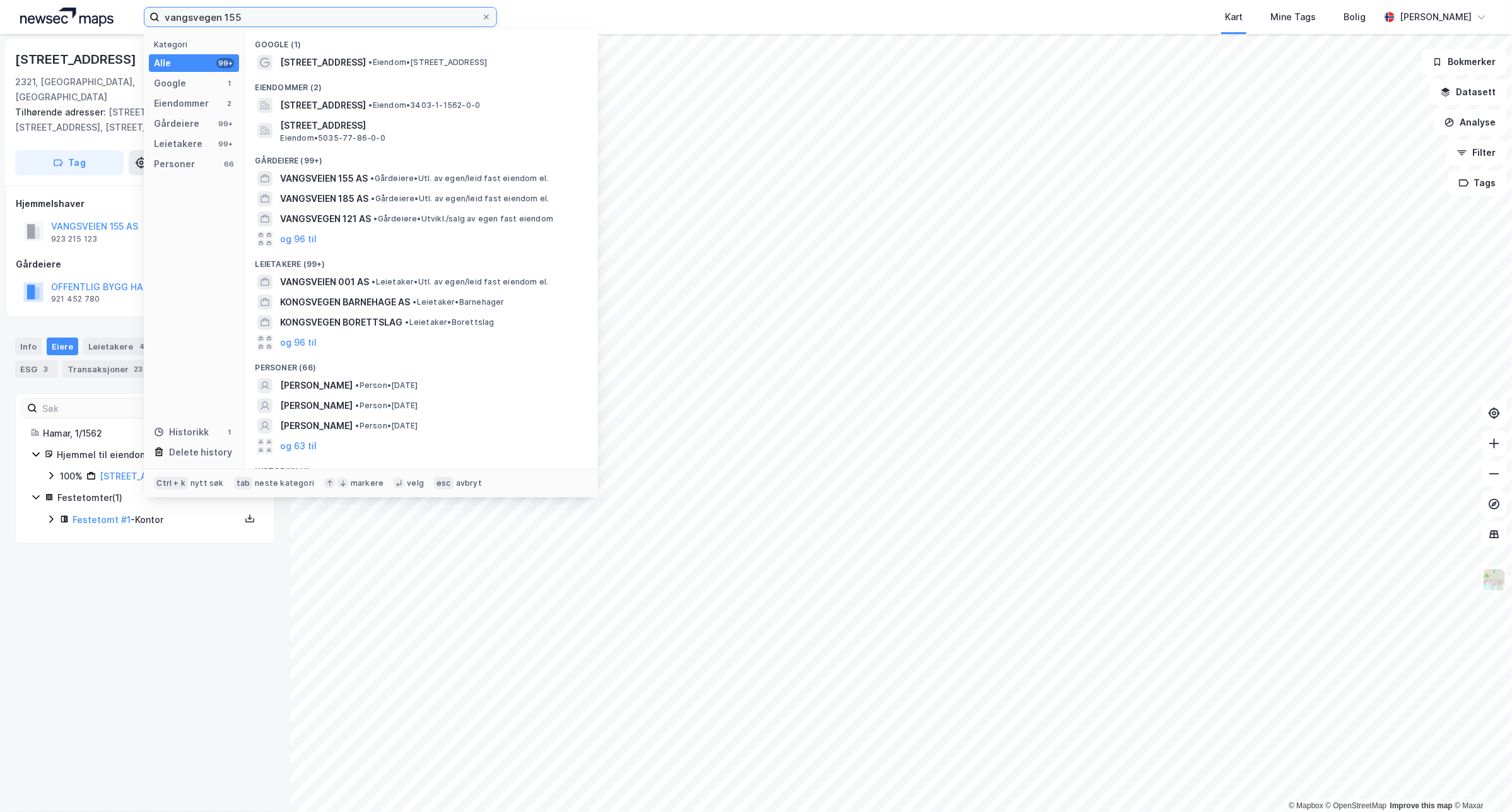
click at [202, 8] on input "vangsvegen 155" at bounding box center [320, 17] width 322 height 19
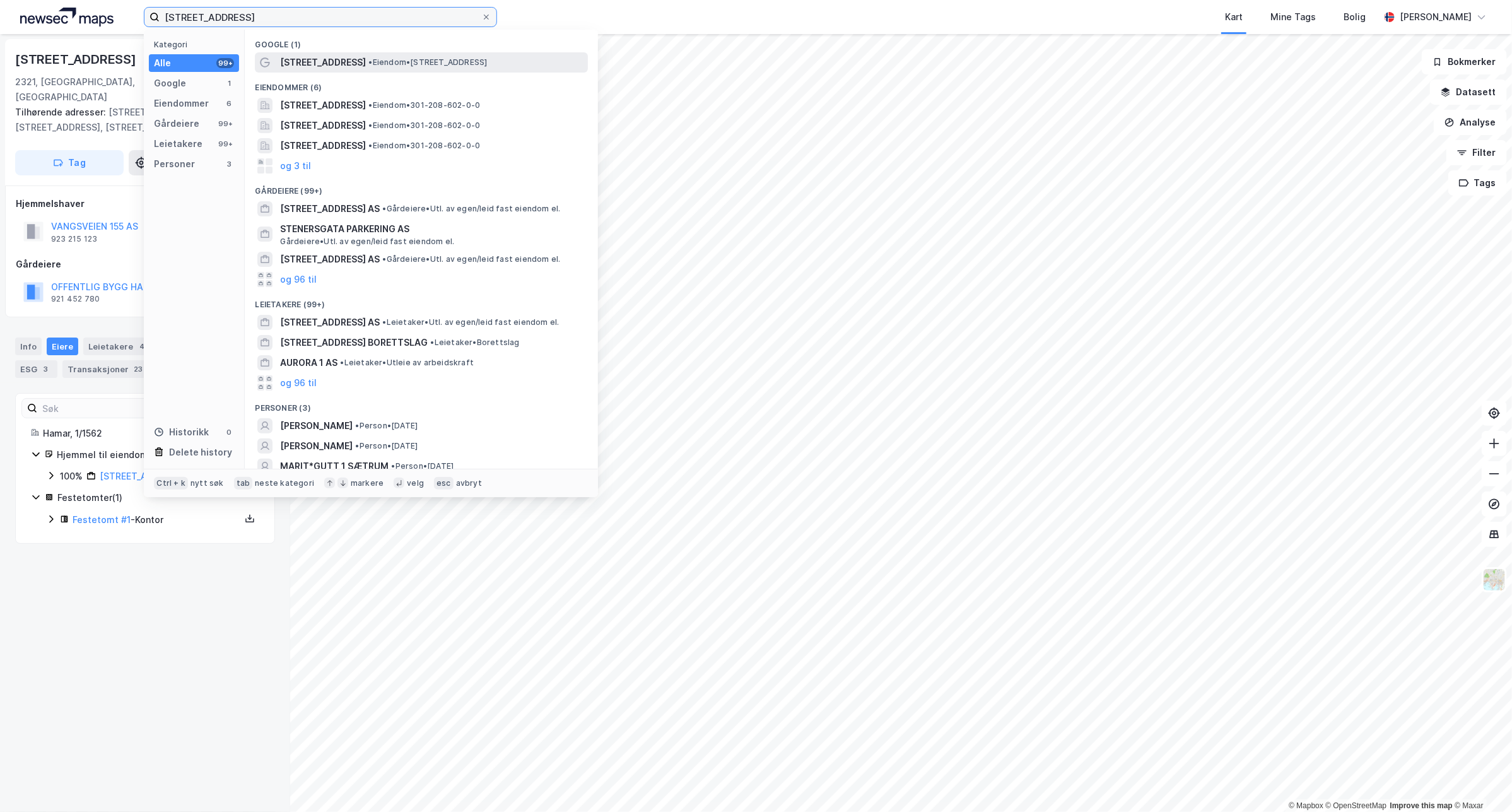
type input "stenersgata 1"
click at [379, 63] on span "• Eiendom • Stenersgata 1, 0050 Oslo" at bounding box center [428, 62] width 119 height 10
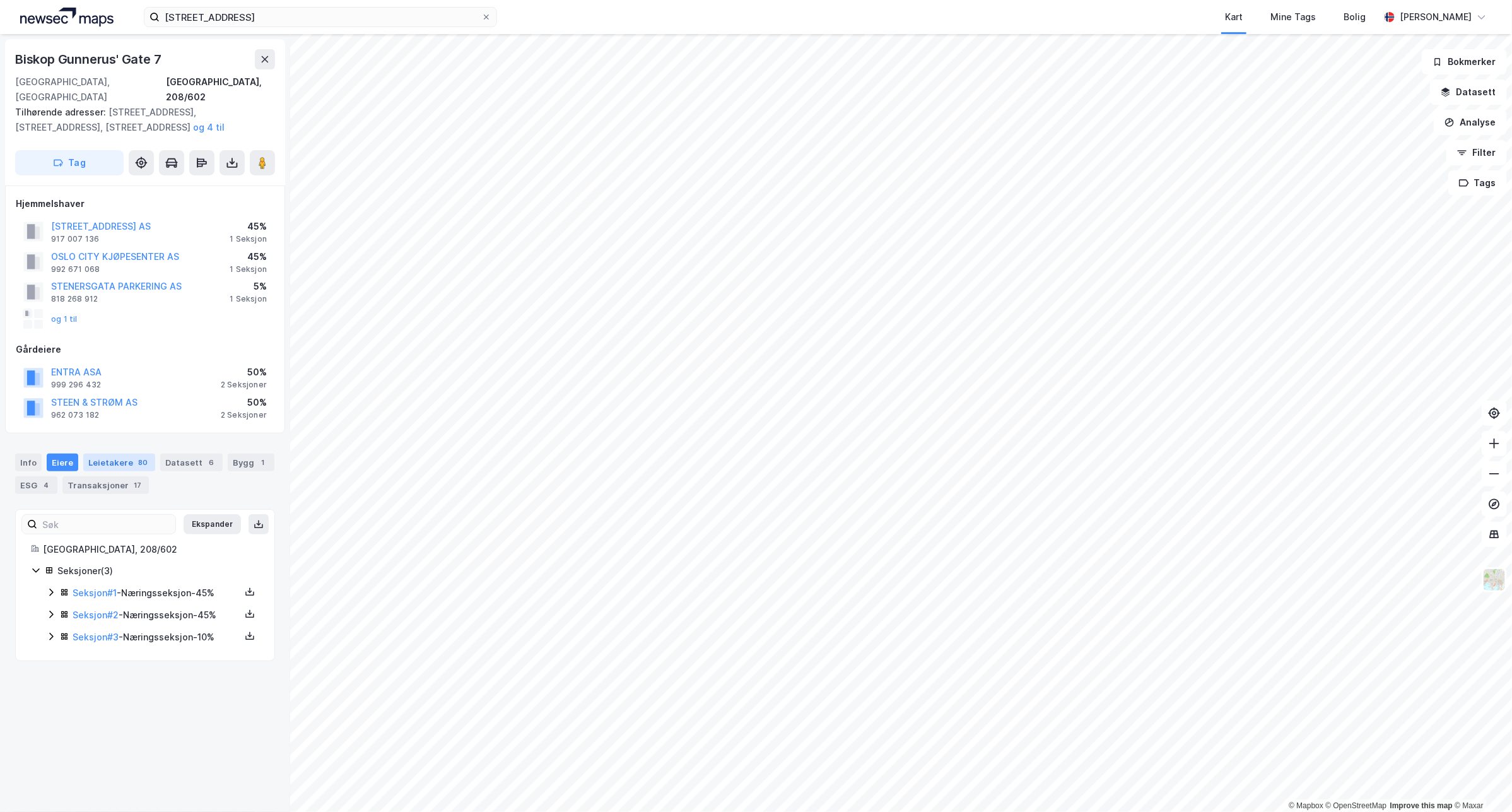
click at [109, 454] on div "Leietakere 80" at bounding box center [119, 462] width 72 height 18
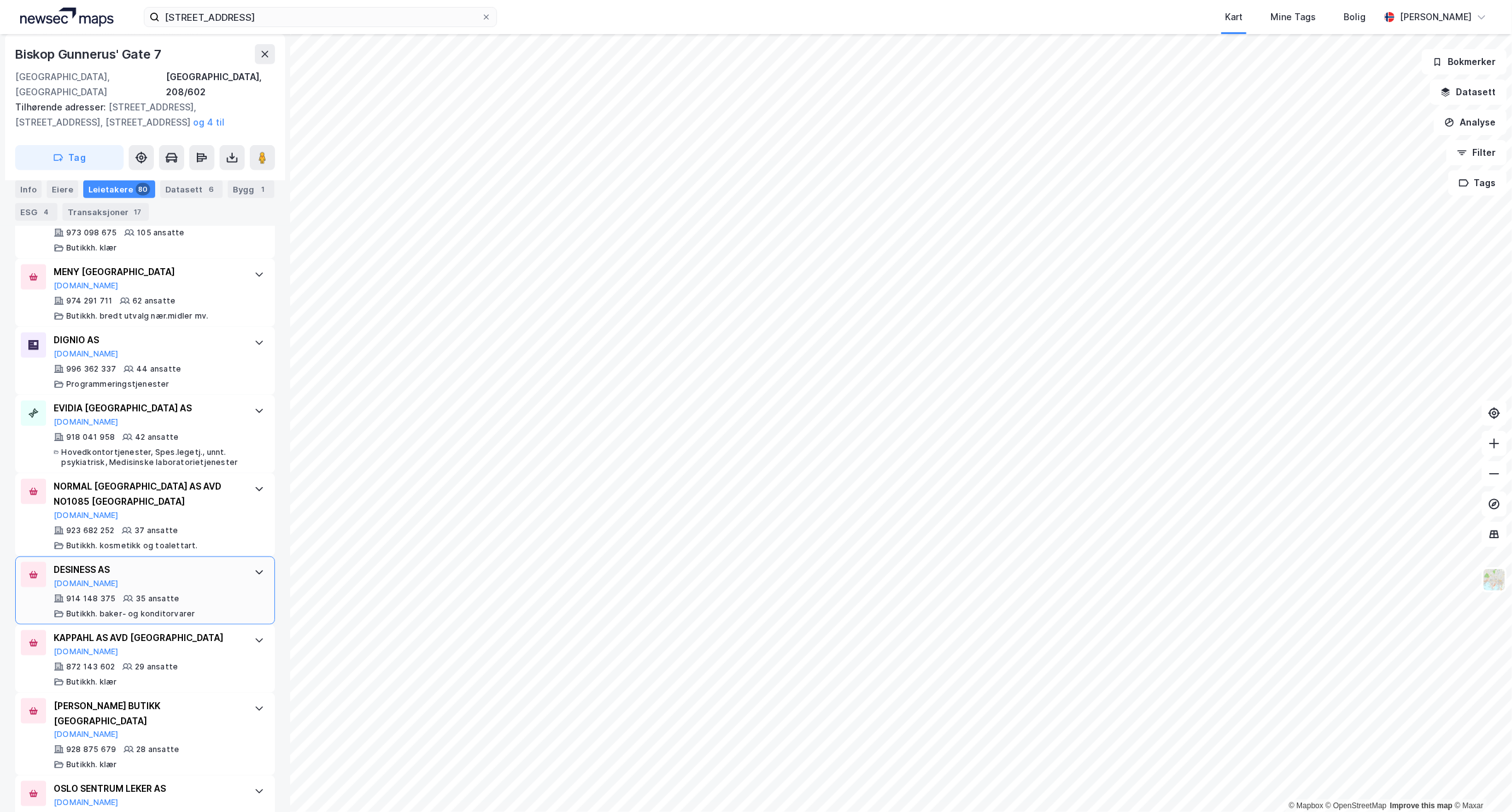
scroll to position [631, 0]
